Goal: Information Seeking & Learning: Learn about a topic

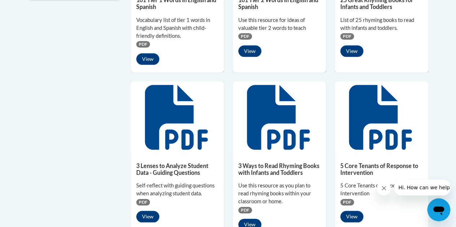
scroll to position [263, 0]
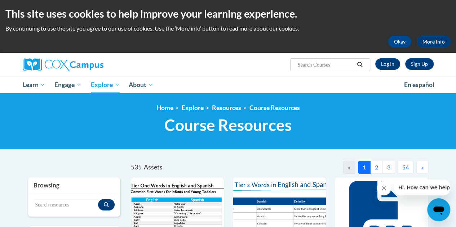
scroll to position [1, 0]
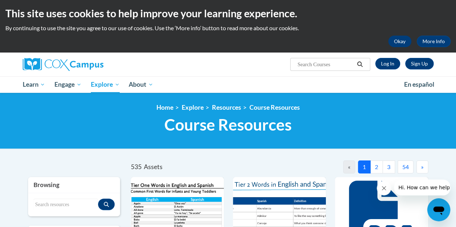
click at [402, 40] on button "Okay" at bounding box center [399, 42] width 23 height 12
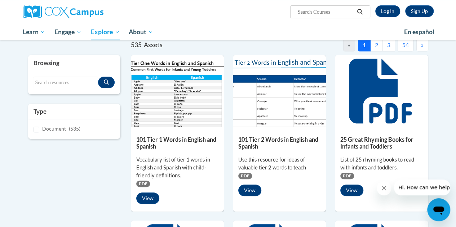
scroll to position [0, 0]
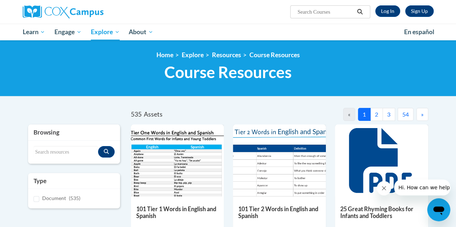
click at [318, 12] on input "Search..." at bounding box center [325, 12] width 58 height 9
click at [69, 152] on input "Search resources" at bounding box center [65, 152] width 64 height 12
type input "letter formation"
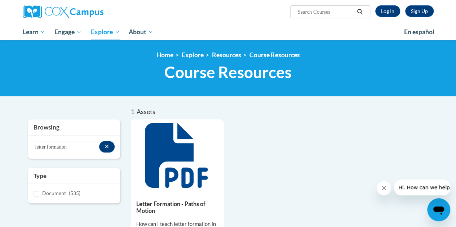
click at [156, 174] on icon at bounding box center [176, 155] width 63 height 65
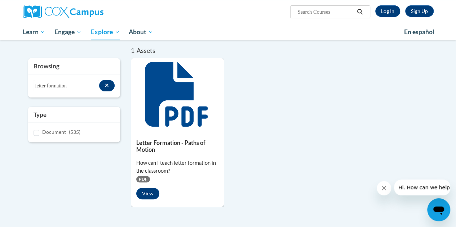
scroll to position [61, 0]
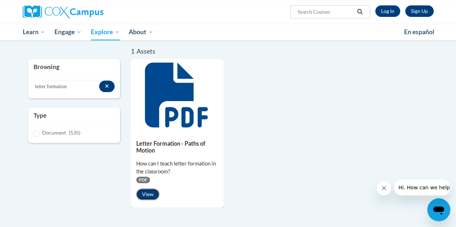
click at [151, 195] on button "View" at bounding box center [147, 195] width 23 height 12
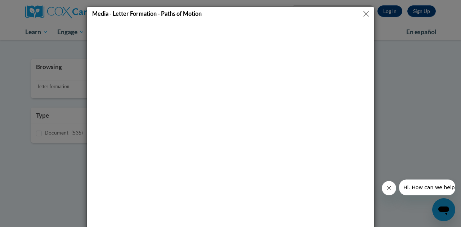
click at [364, 13] on button "Close" at bounding box center [366, 13] width 9 height 9
